Goal: Task Accomplishment & Management: Manage account settings

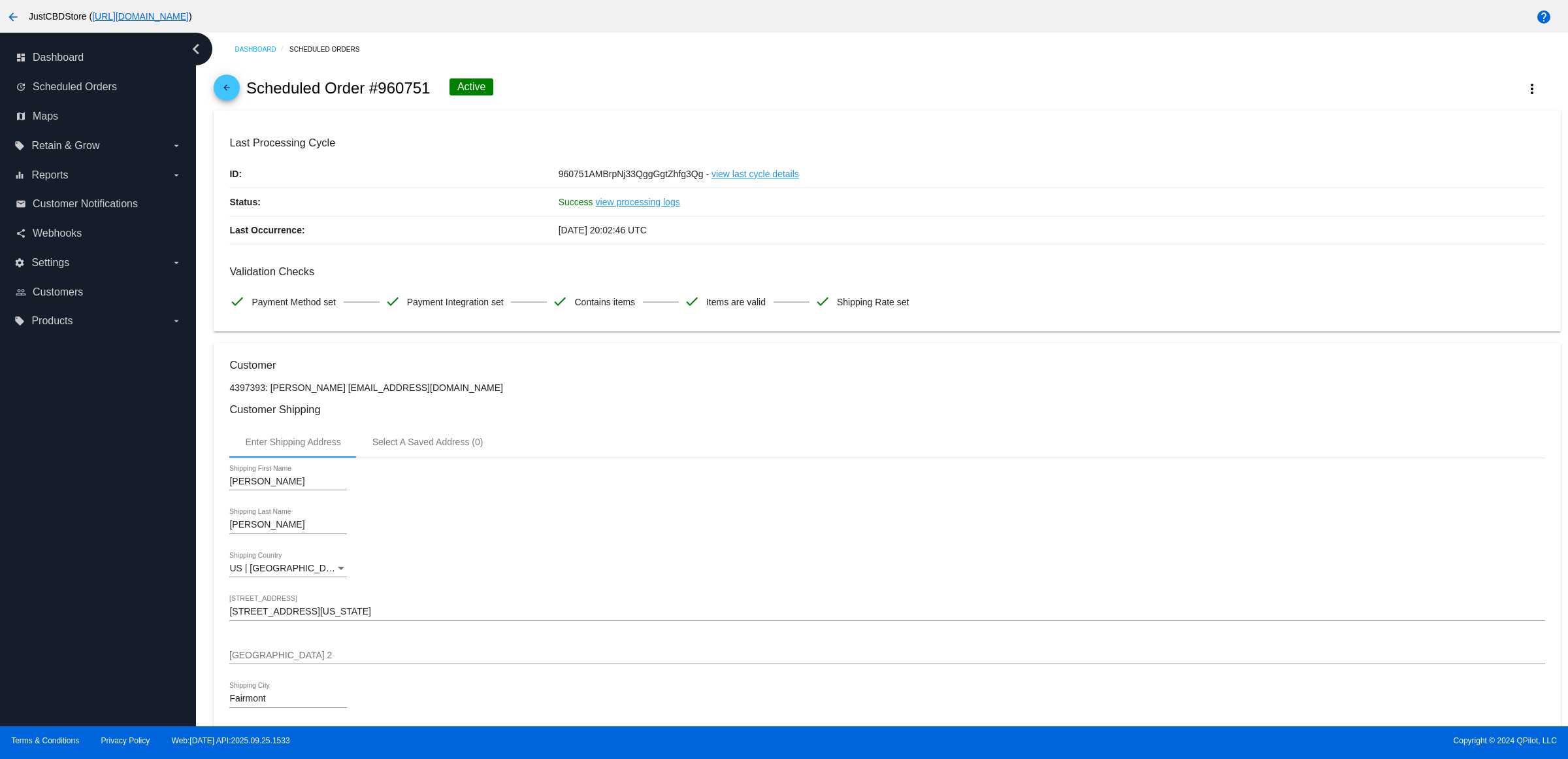
click at [230, 93] on mat-icon "arrow_back" at bounding box center [227, 90] width 16 height 16
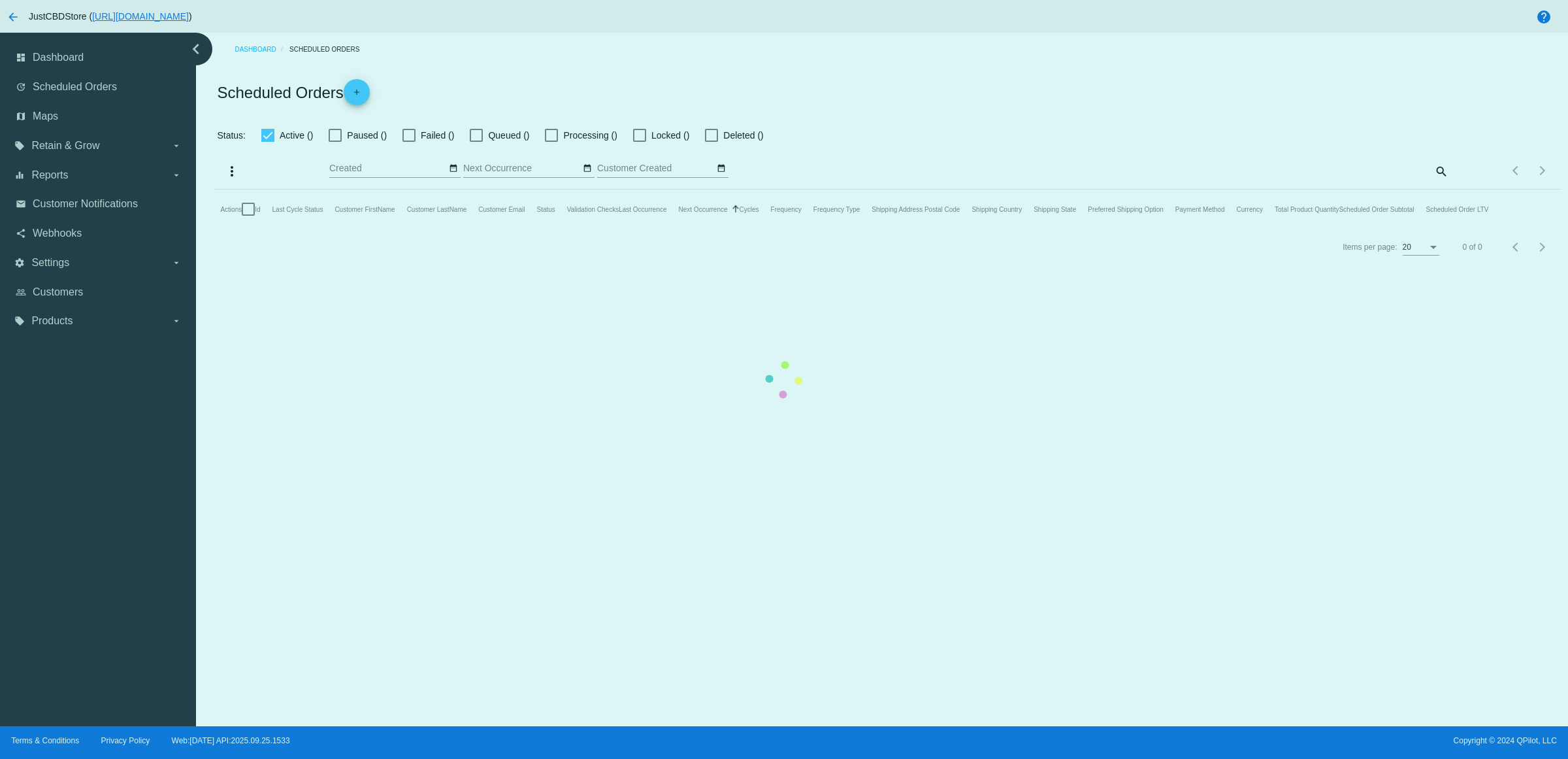
checkbox input "true"
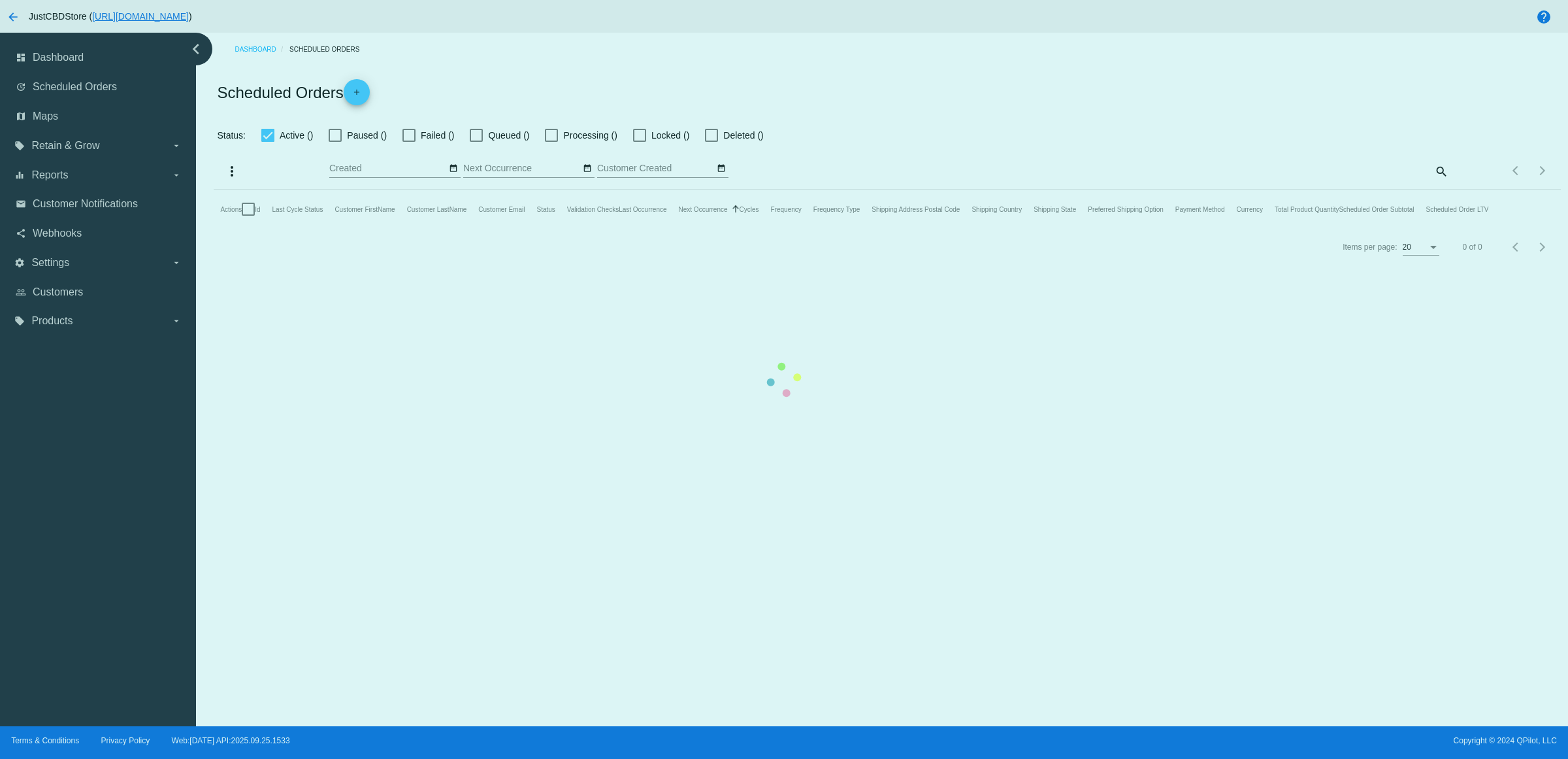
checkbox input "true"
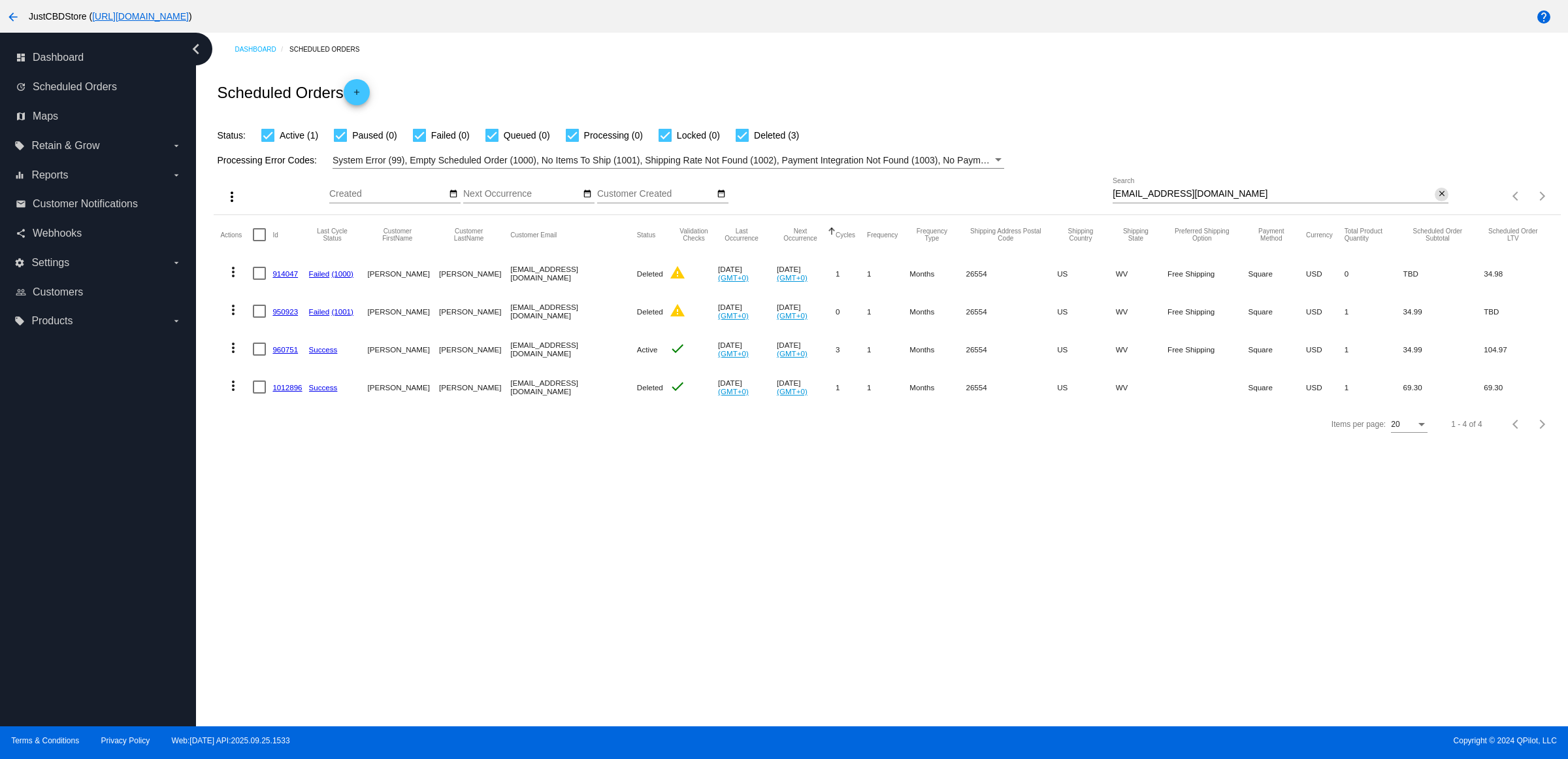
click at [1439, 199] on mat-icon "close" at bounding box center [1441, 194] width 9 height 10
click at [1439, 207] on mat-icon "search" at bounding box center [1440, 196] width 16 height 20
click at [1439, 199] on input "Search" at bounding box center [1280, 194] width 336 height 10
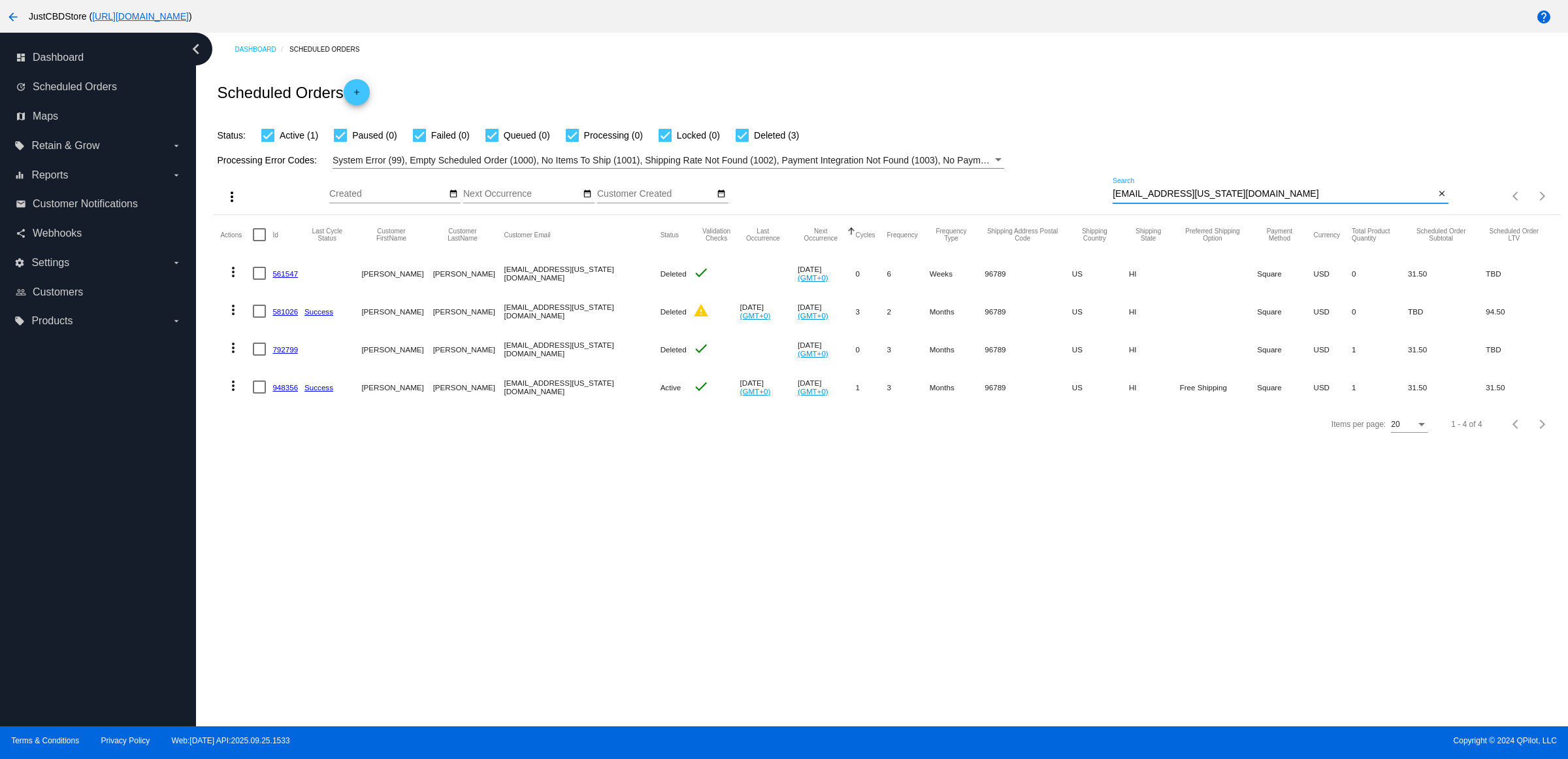
type input "[EMAIL_ADDRESS][US_STATE][DOMAIN_NAME]"
click at [241, 394] on mat-icon "more_vert" at bounding box center [233, 385] width 16 height 16
click at [300, 587] on div "info View Event Logs history View Cycles History cached Process Now edit View /…" at bounding box center [290, 505] width 130 height 167
click at [298, 570] on div "Dashboard Scheduled Orders Scheduled Orders add Status: Active (1) Paused (0) F…" at bounding box center [882, 380] width 1372 height 693
click at [236, 394] on mat-icon "more_vert" at bounding box center [233, 385] width 16 height 16
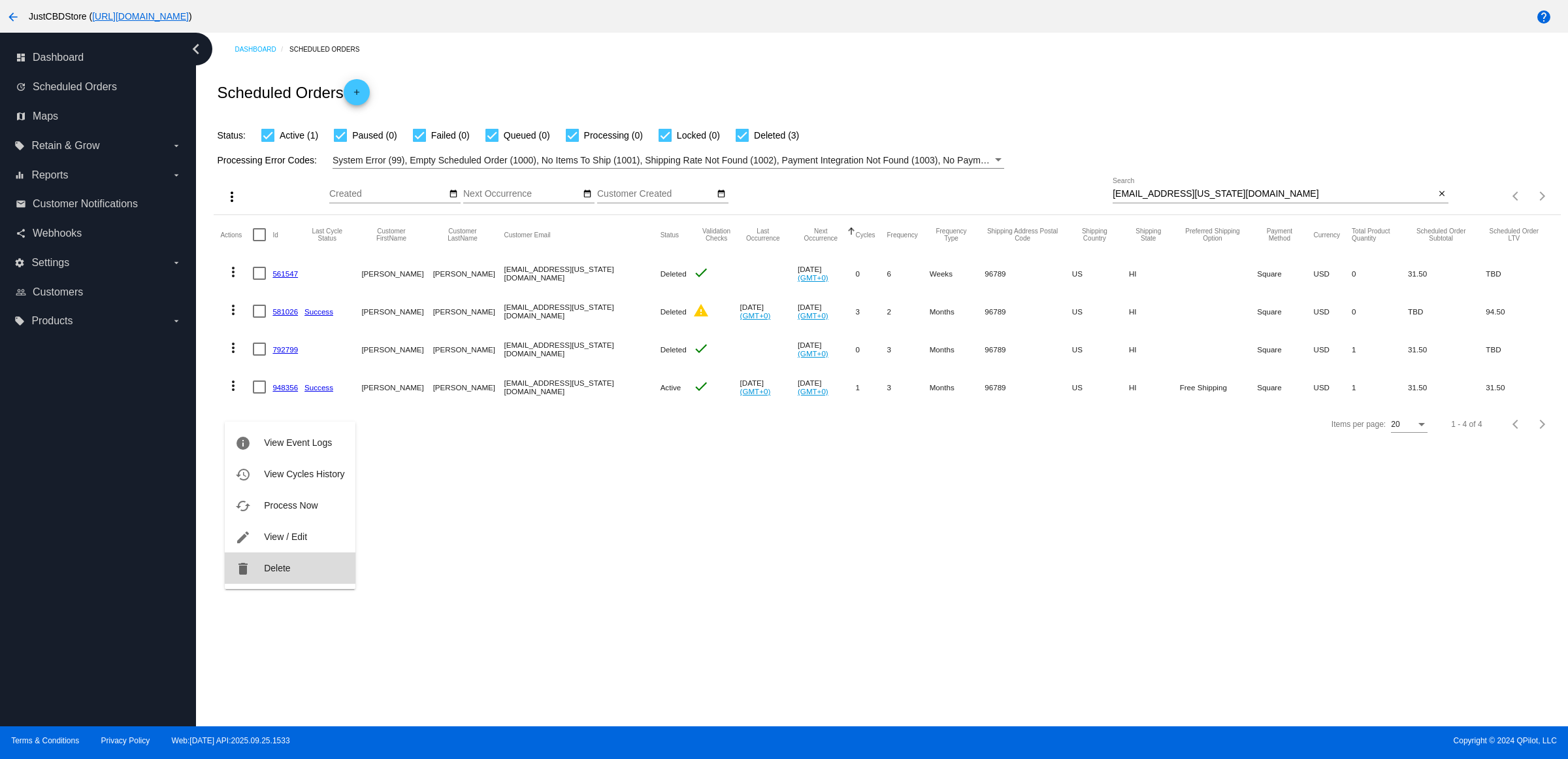
click at [284, 563] on span "Delete" at bounding box center [276, 568] width 26 height 10
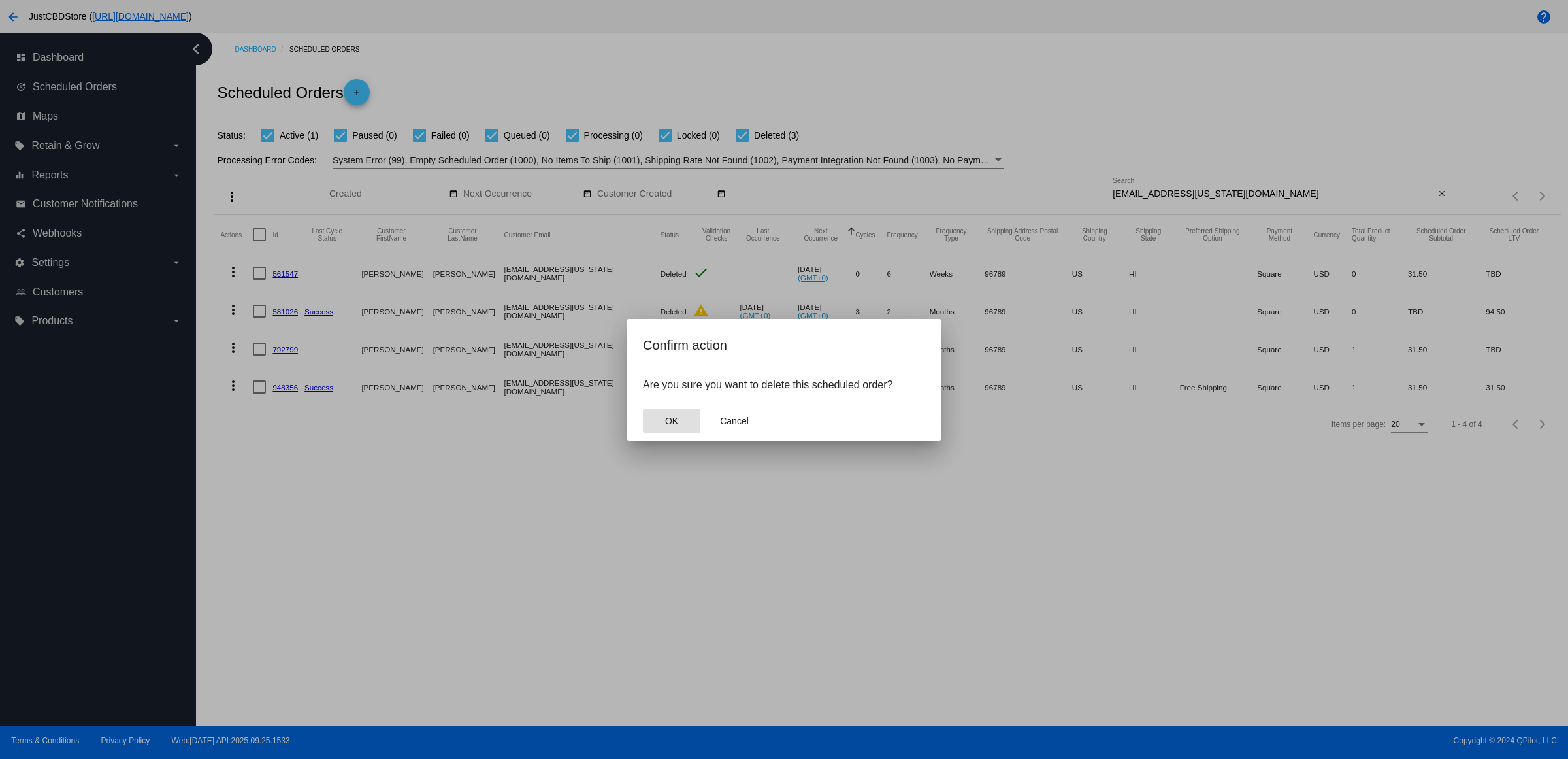
click at [690, 432] on button "OK" at bounding box center [671, 421] width 57 height 24
